Goal: Navigation & Orientation: Find specific page/section

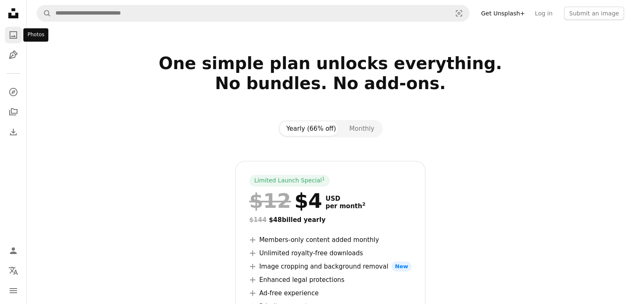
click at [12, 38] on icon "Photos" at bounding box center [14, 35] width 8 height 8
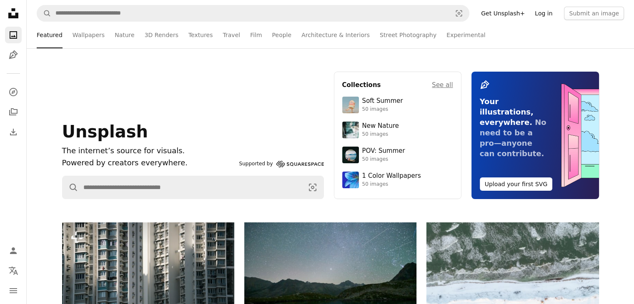
click at [545, 15] on link "Log in" at bounding box center [544, 13] width 28 height 13
click at [83, 37] on link "Wallpapers" at bounding box center [89, 35] width 32 height 27
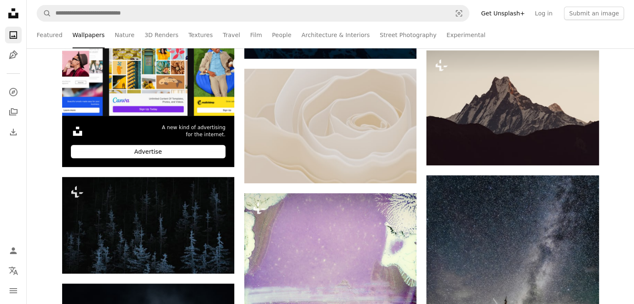
scroll to position [459, 0]
